Goal: Task Accomplishment & Management: Use online tool/utility

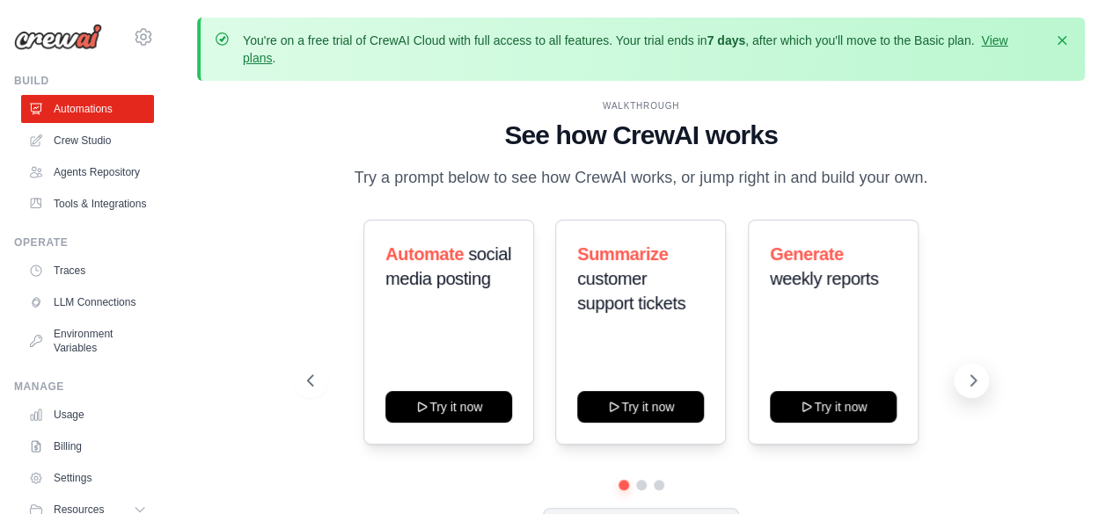
click at [968, 383] on icon at bounding box center [973, 381] width 18 height 18
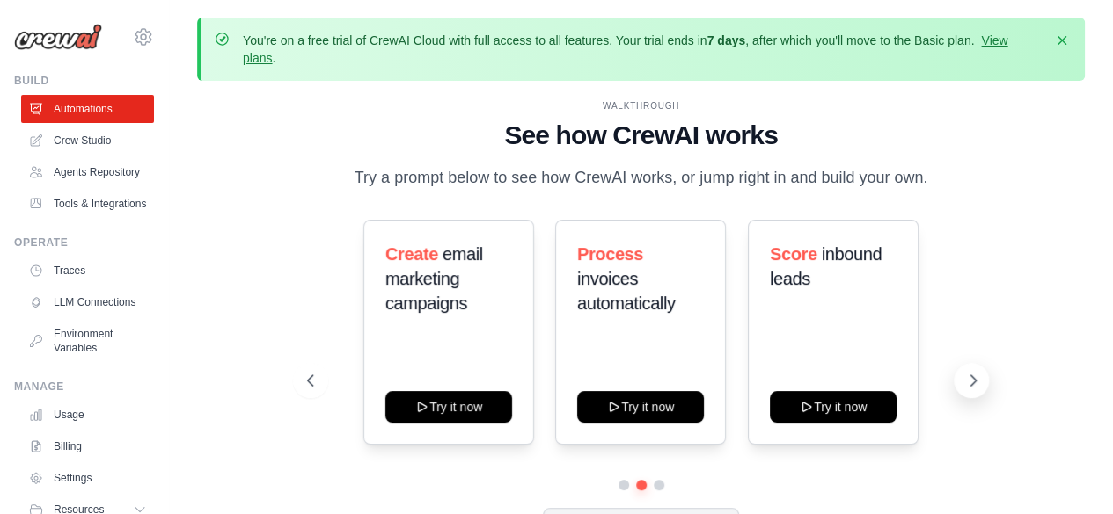
click at [968, 383] on icon at bounding box center [973, 381] width 18 height 18
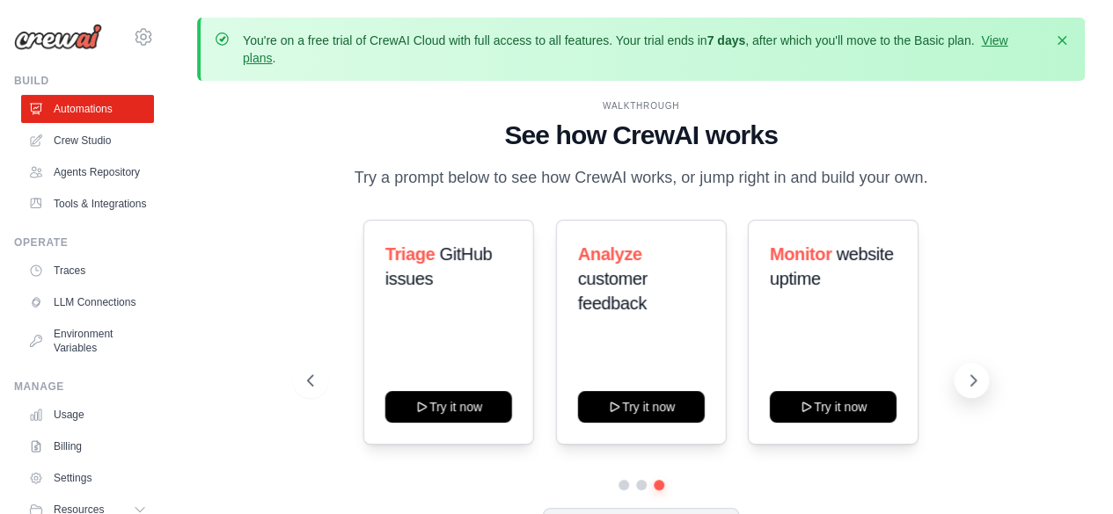
click at [968, 383] on icon at bounding box center [973, 381] width 18 height 18
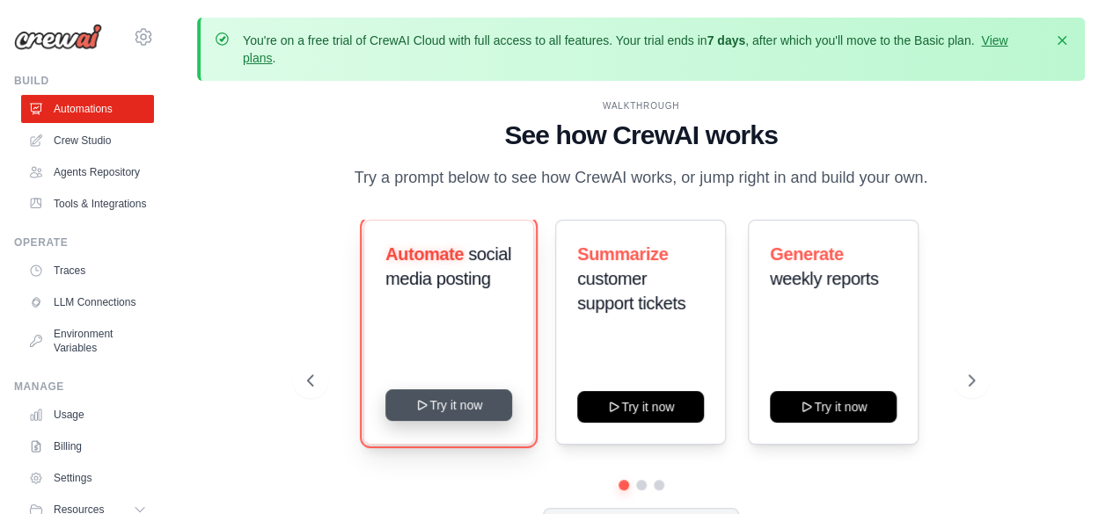
click at [452, 409] on button "Try it now" at bounding box center [448, 406] width 127 height 32
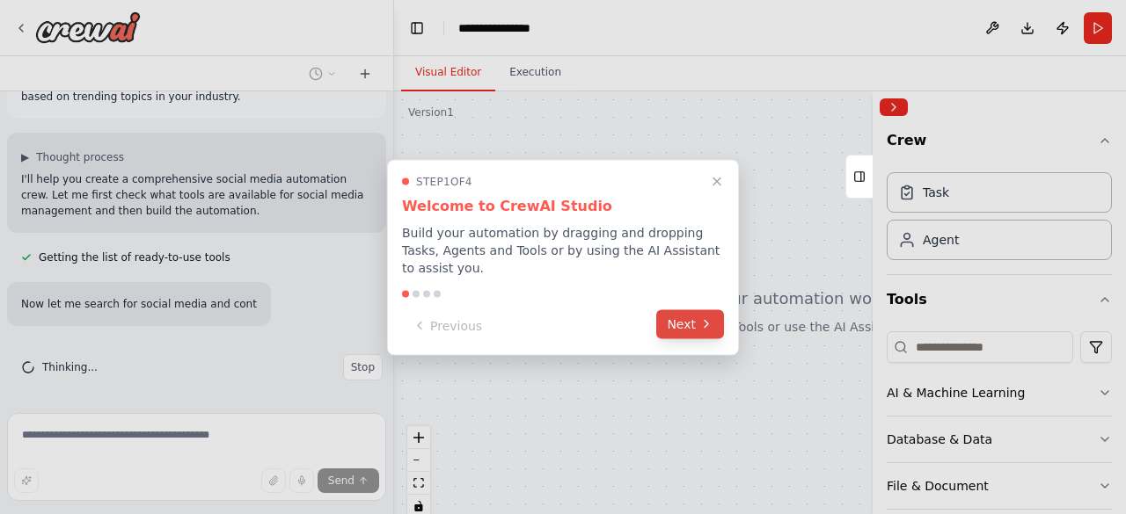
scroll to position [113, 0]
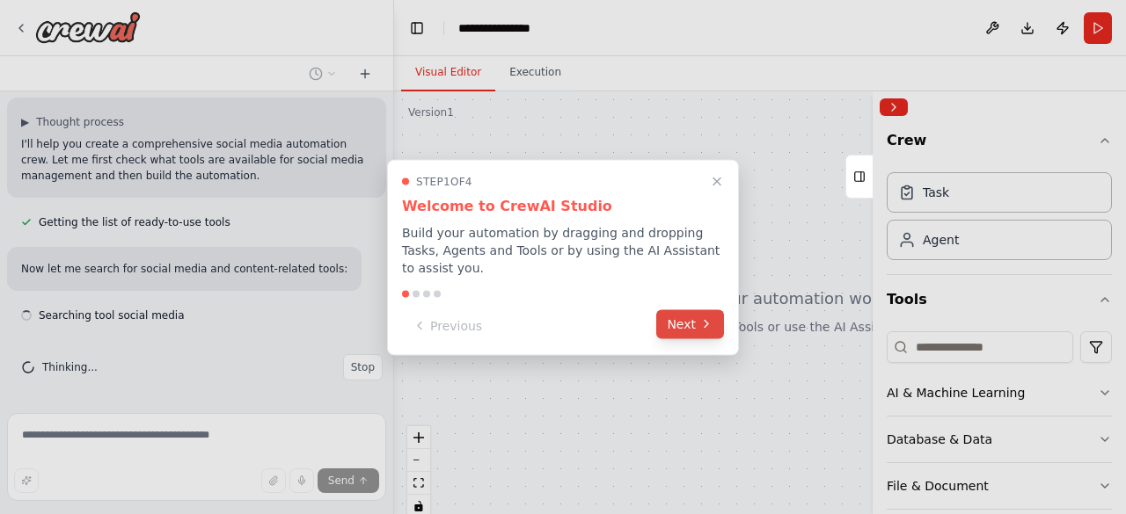
click at [693, 310] on button "Next" at bounding box center [690, 324] width 68 height 29
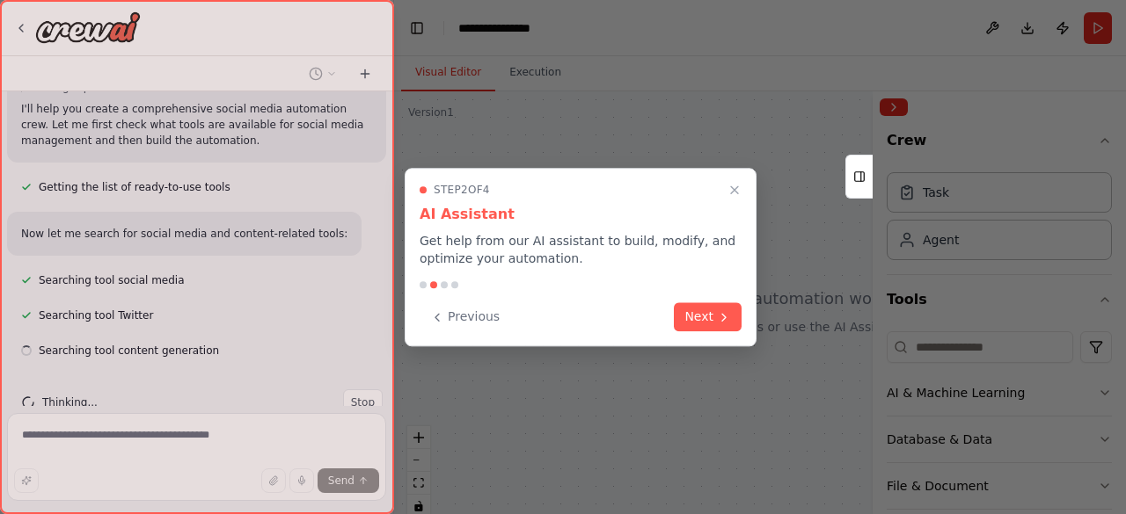
scroll to position [184, 0]
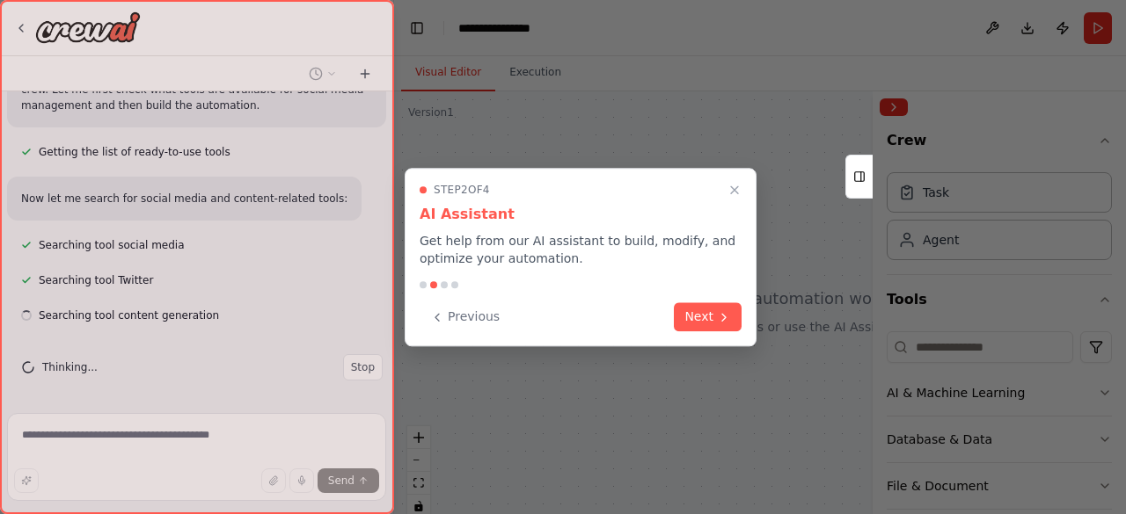
click at [693, 308] on button "Next" at bounding box center [708, 317] width 68 height 29
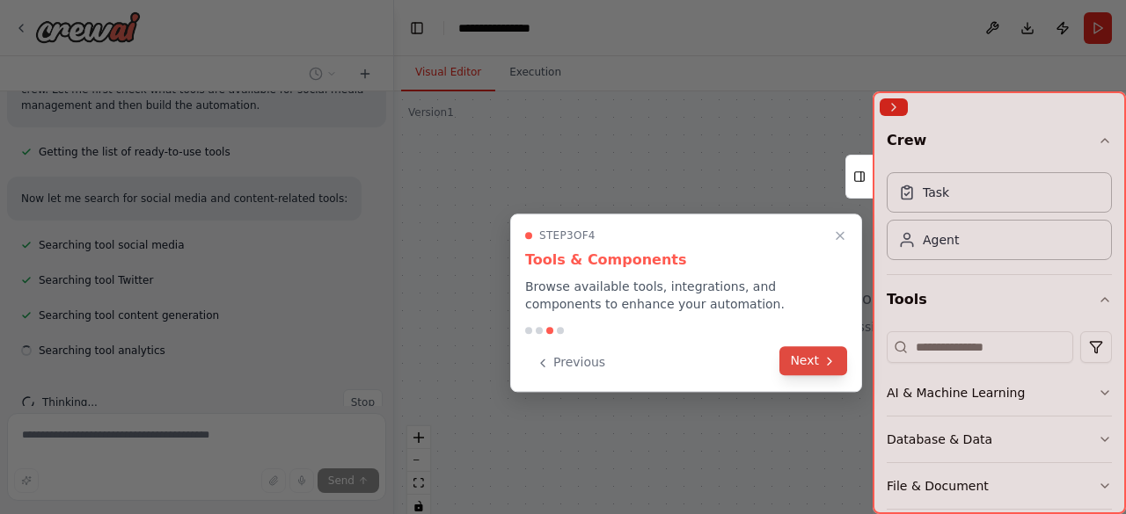
scroll to position [219, 0]
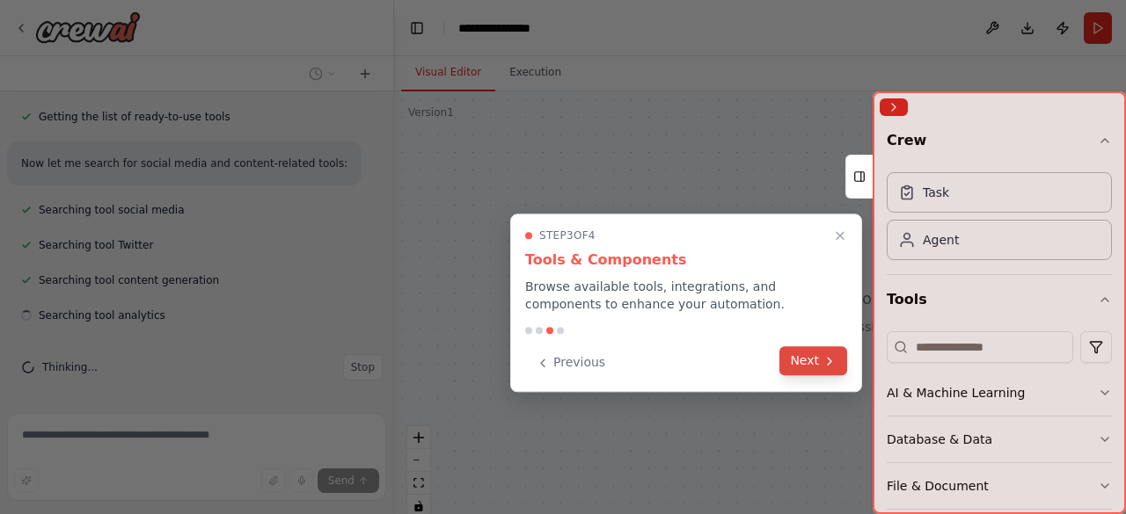
click at [796, 360] on button "Next" at bounding box center [813, 361] width 68 height 29
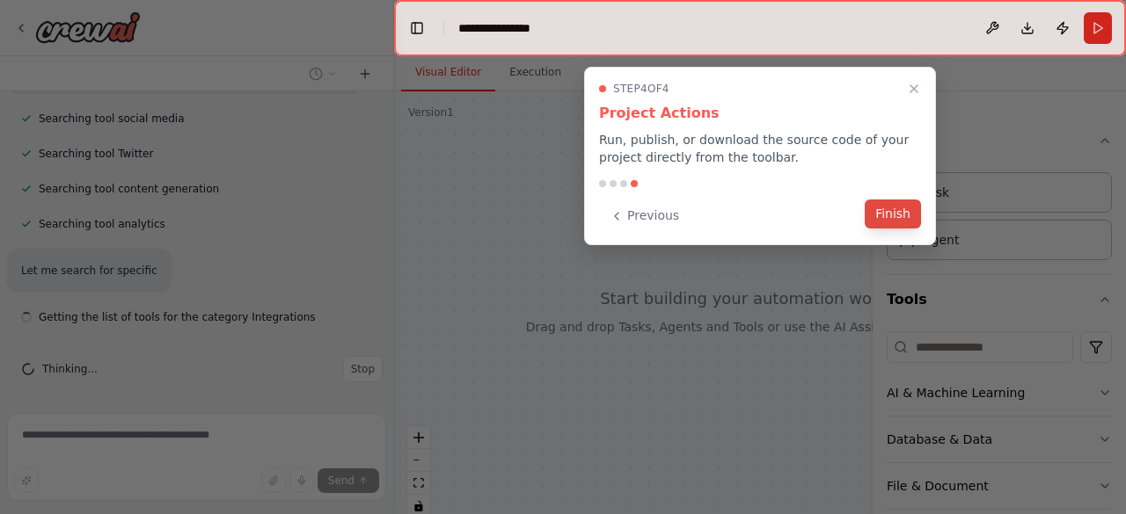
scroll to position [312, 0]
click at [888, 212] on button "Finish" at bounding box center [893, 214] width 56 height 29
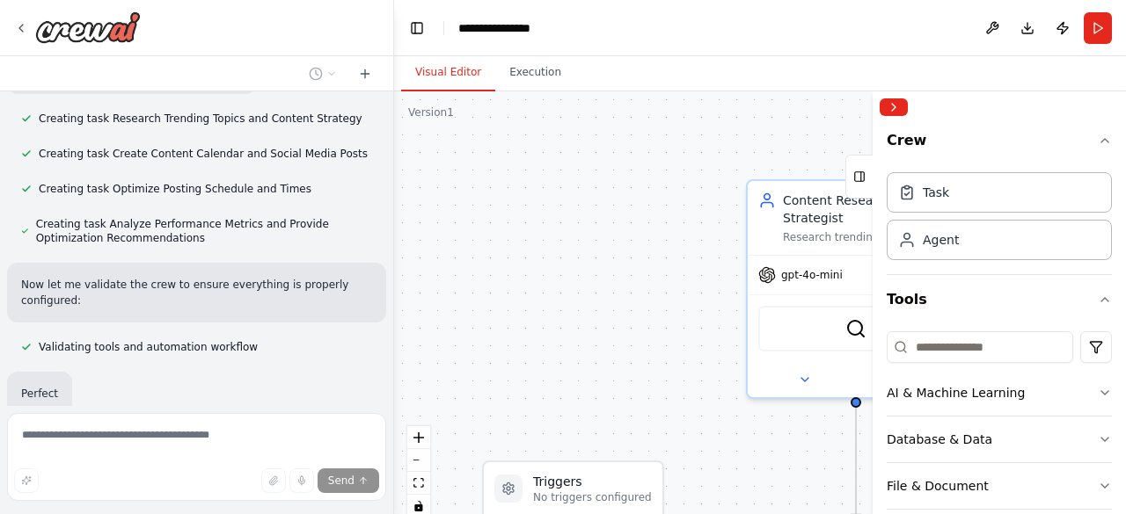
scroll to position [1060, 0]
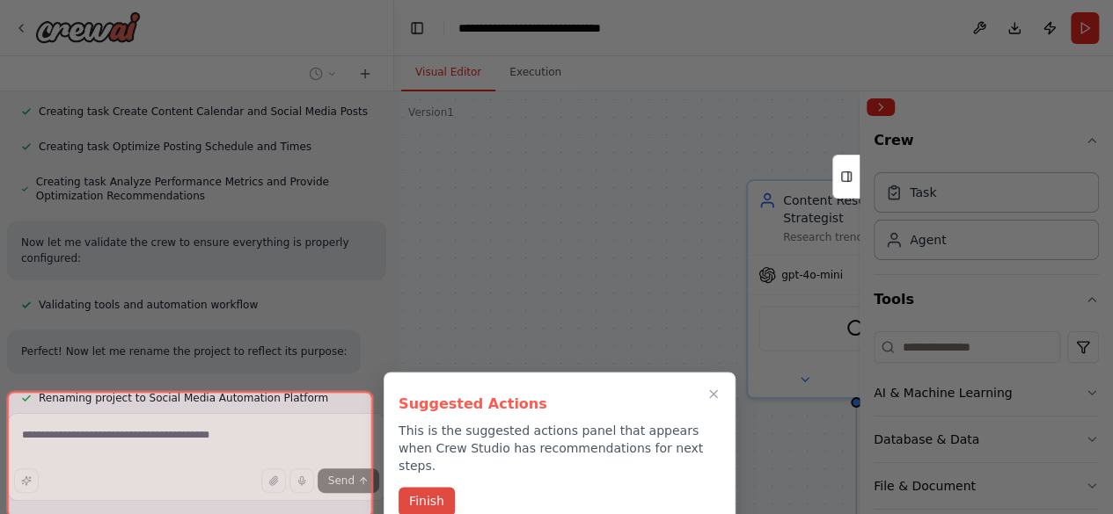
click at [415, 487] on button "Finish" at bounding box center [426, 501] width 56 height 29
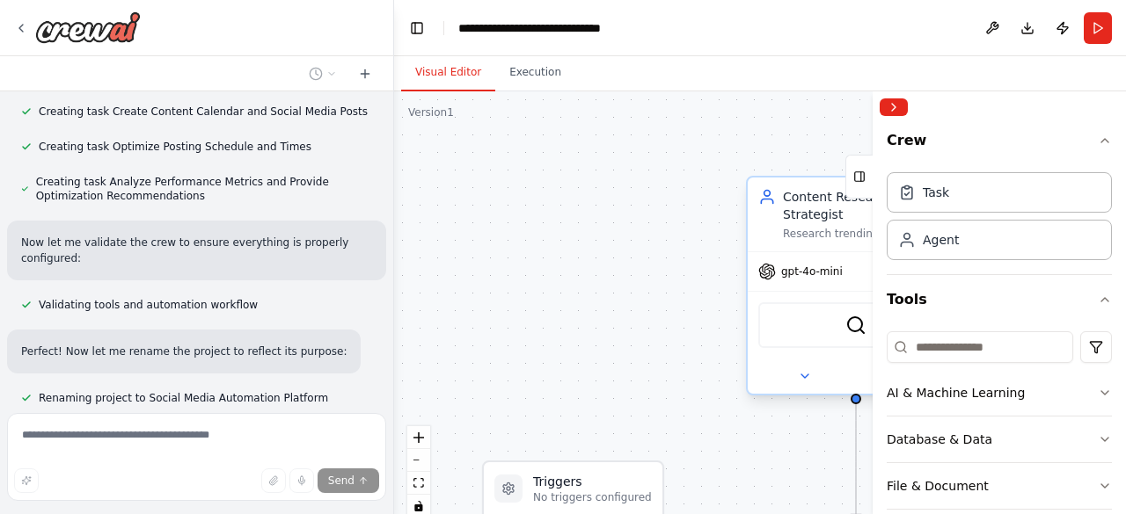
click at [808, 291] on div "SerperDevTool" at bounding box center [856, 325] width 216 height 68
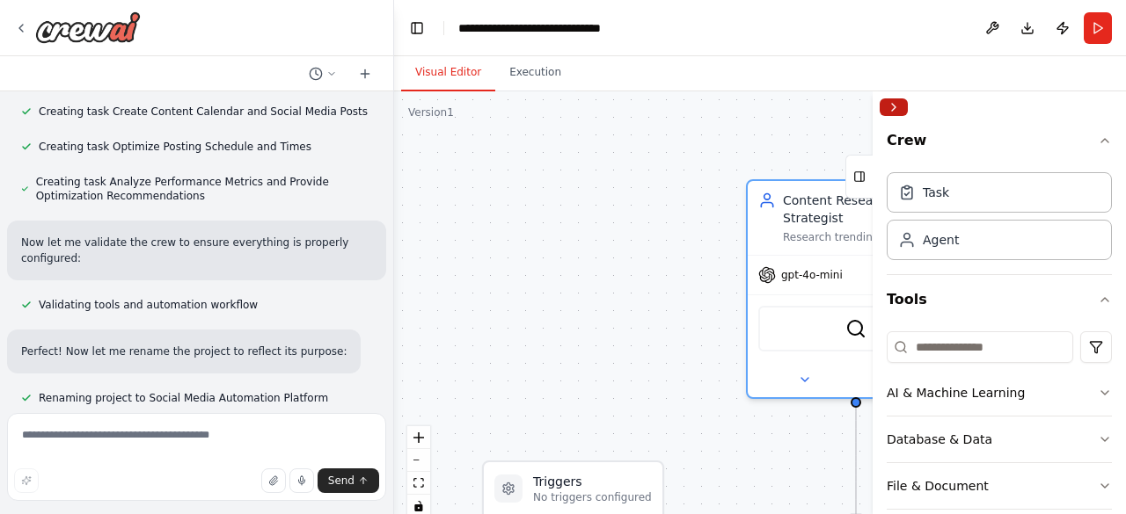
click at [896, 107] on button "Collapse right sidebar" at bounding box center [893, 108] width 28 height 18
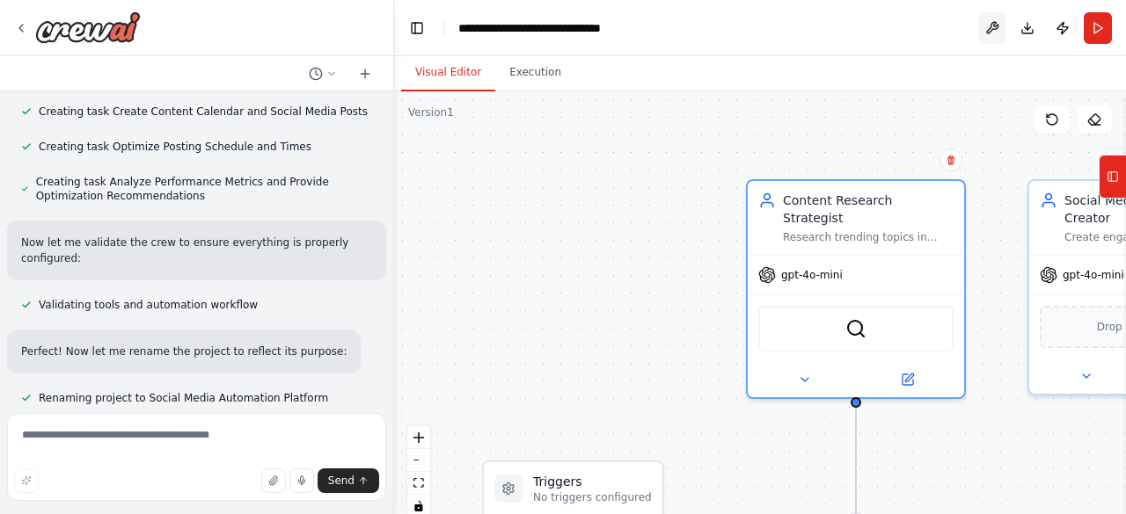
click at [992, 27] on button at bounding box center [992, 28] width 28 height 32
click at [417, 27] on button "Toggle Left Sidebar" at bounding box center [417, 28] width 25 height 25
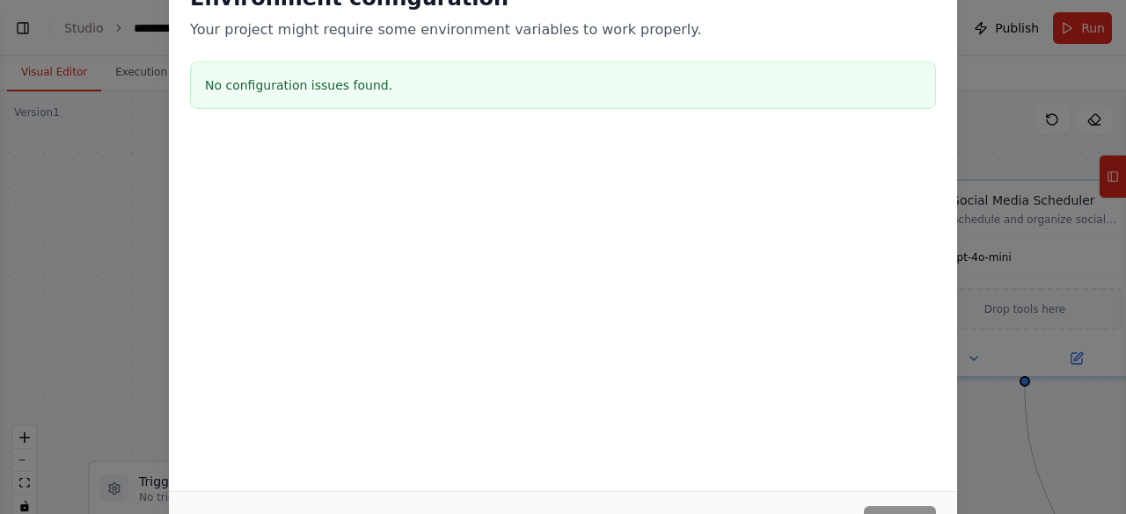
click at [989, 105] on div "Environment configuration Your project might require some environment variables…" at bounding box center [563, 257] width 1126 height 514
click at [88, 205] on div "Environment configuration Your project might require some environment variables…" at bounding box center [563, 257] width 1126 height 514
